Goal: Information Seeking & Learning: Learn about a topic

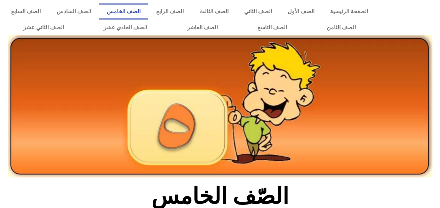
scroll to position [170, 0]
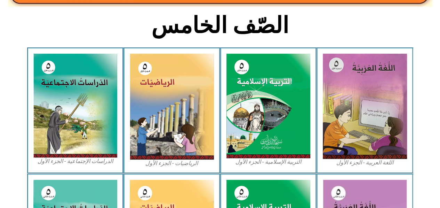
click at [282, 107] on img at bounding box center [268, 106] width 84 height 104
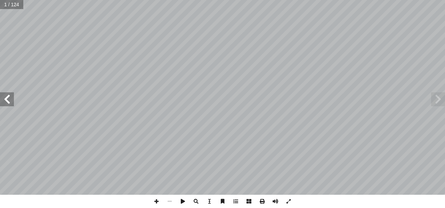
click at [8, 103] on span at bounding box center [7, 99] width 14 height 14
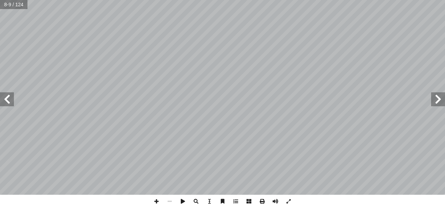
click at [8, 103] on span at bounding box center [7, 99] width 14 height 14
